Goal: Information Seeking & Learning: Learn about a topic

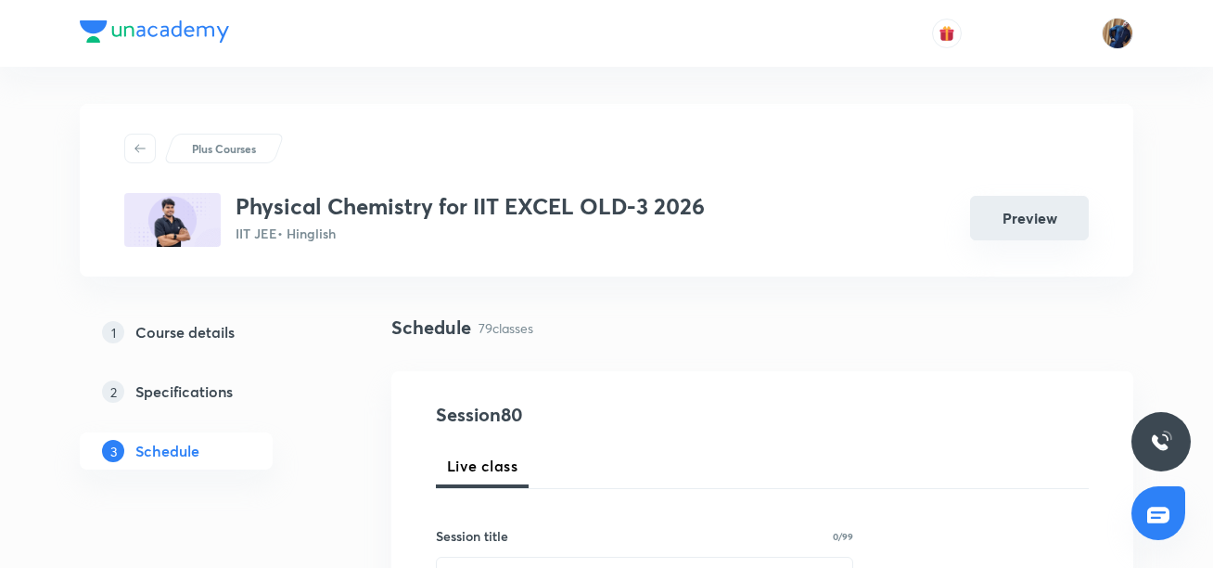
click at [1009, 215] on button "Preview" at bounding box center [1029, 218] width 119 height 45
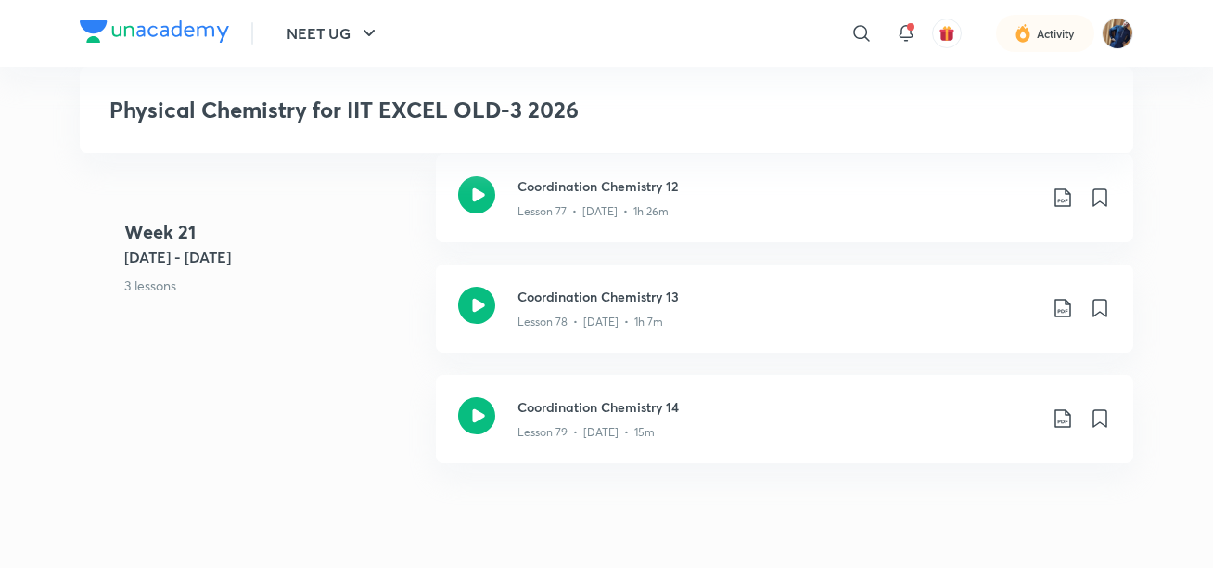
scroll to position [10961, 0]
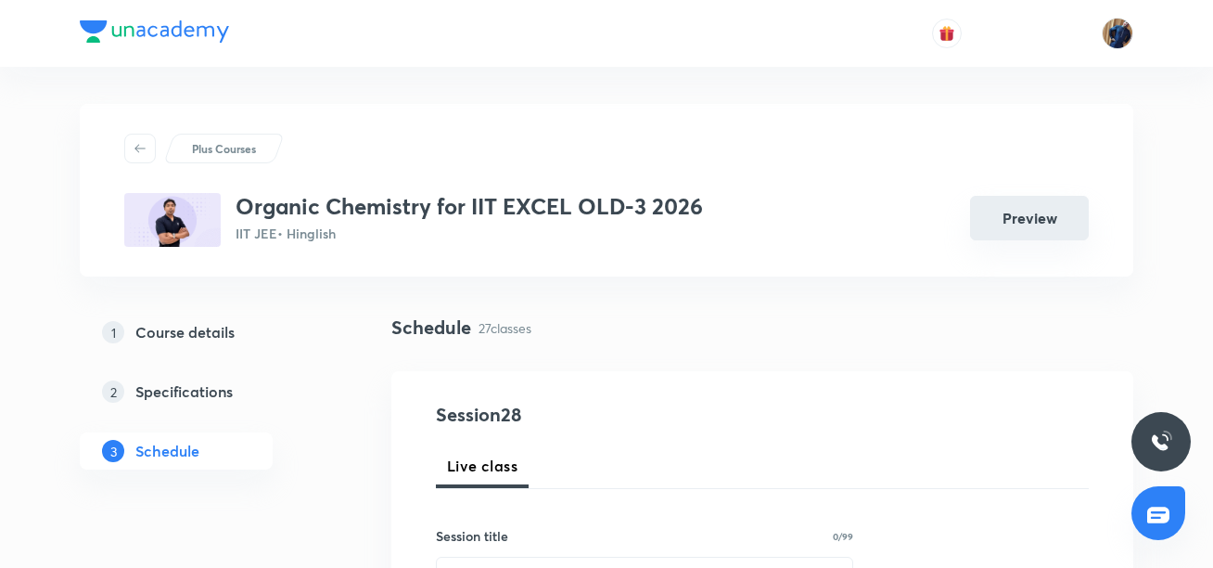
click at [1028, 205] on button "Preview" at bounding box center [1029, 218] width 119 height 45
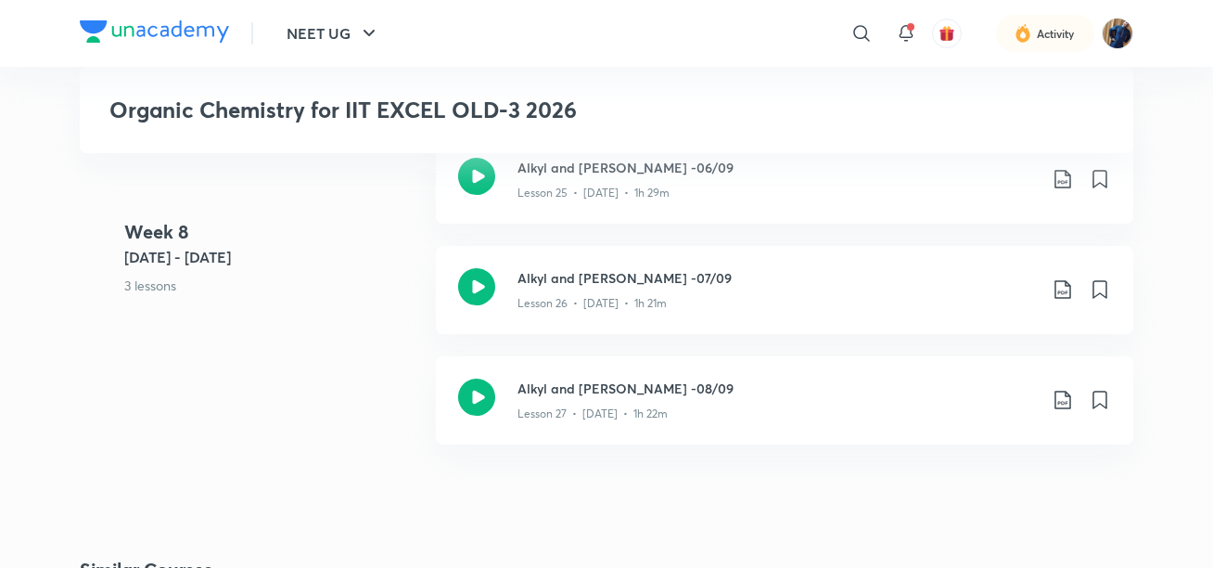
scroll to position [3817, 0]
